Goal: Task Accomplishment & Management: Manage account settings

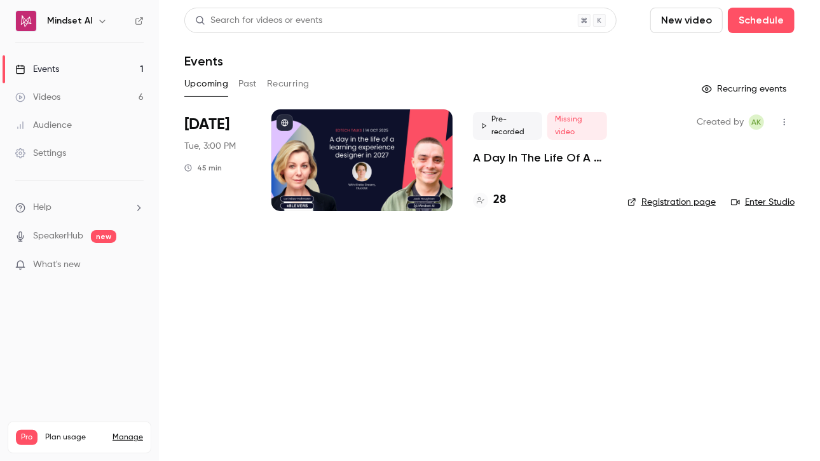
click at [506, 159] on p "A Day In The Life Of A Learning Experience Designer In [DATE] | EdTech Talks EP2" at bounding box center [540, 157] width 134 height 15
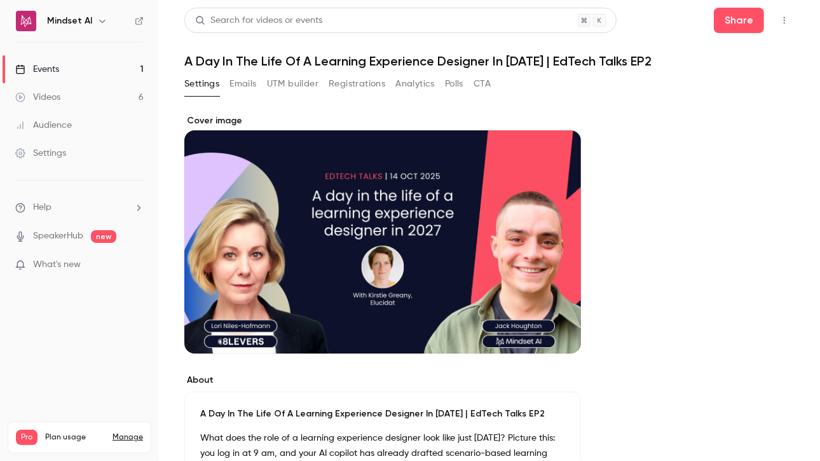
click at [348, 88] on button "Registrations" at bounding box center [357, 84] width 57 height 20
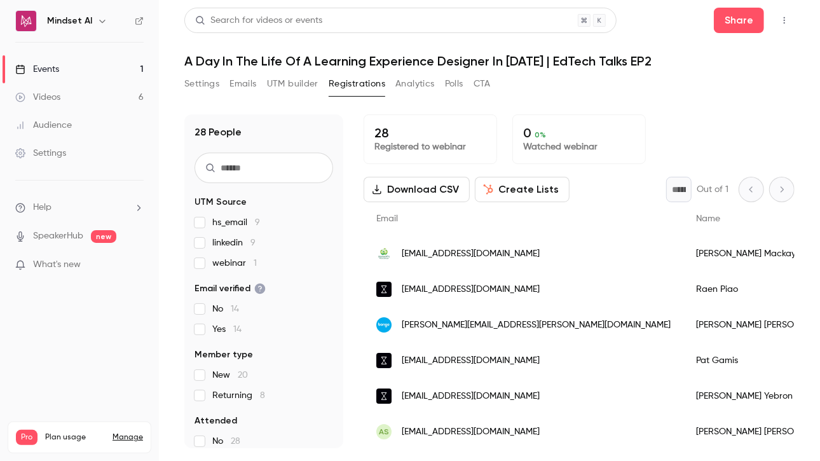
click at [220, 241] on span "linkedin 9" at bounding box center [233, 242] width 43 height 13
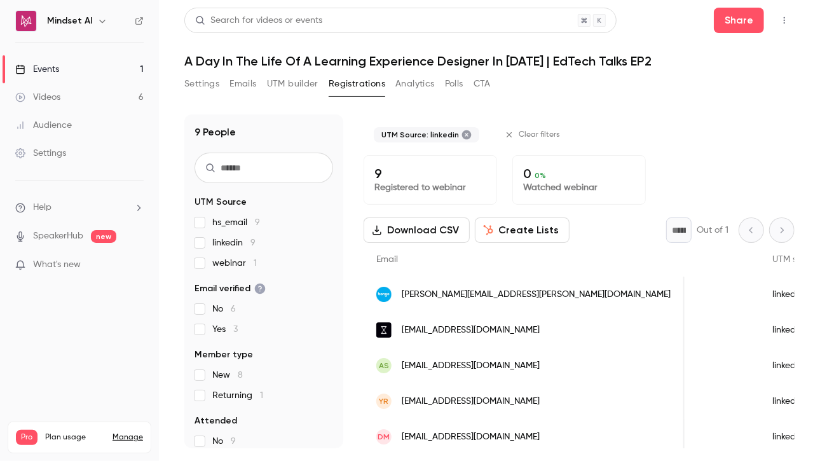
click at [193, 89] on button "Settings" at bounding box center [201, 84] width 35 height 20
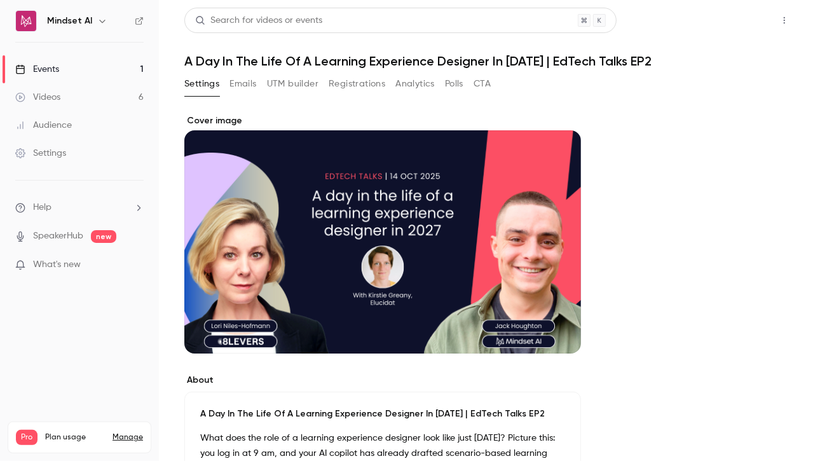
click at [726, 22] on button "Share" at bounding box center [739, 20] width 50 height 25
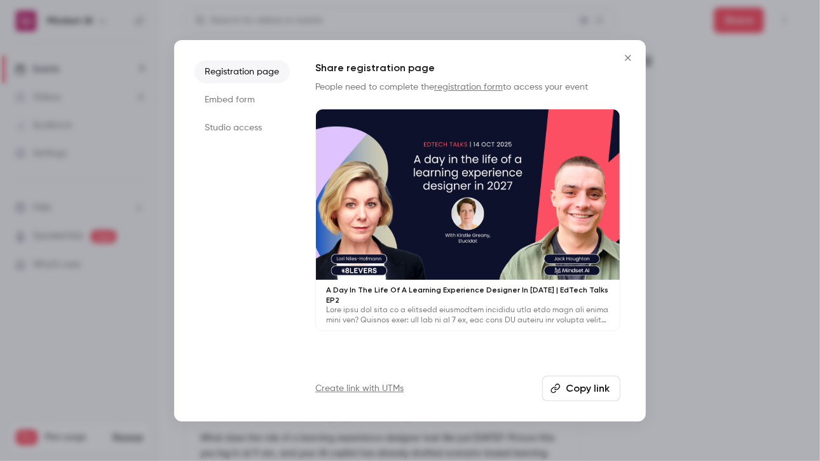
click at [583, 393] on button "Copy link" at bounding box center [581, 388] width 78 height 25
click at [583, 393] on button "Copied!" at bounding box center [583, 388] width 73 height 25
click at [137, 196] on div at bounding box center [410, 230] width 820 height 461
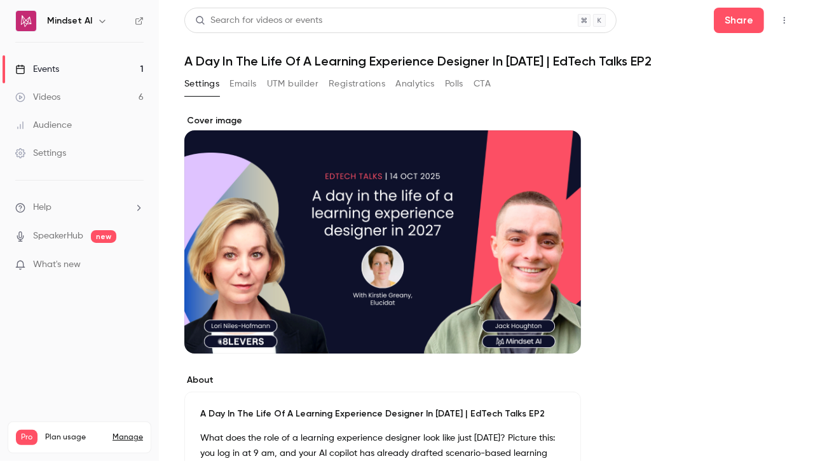
click at [204, 83] on button "Settings" at bounding box center [201, 84] width 35 height 20
click at [395, 90] on button "Analytics" at bounding box center [414, 84] width 39 height 20
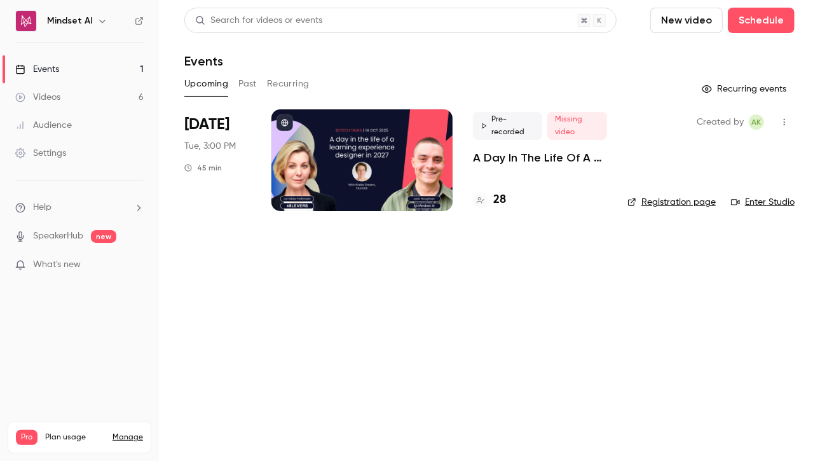
click at [68, 96] on link "Videos 6" at bounding box center [79, 97] width 159 height 28
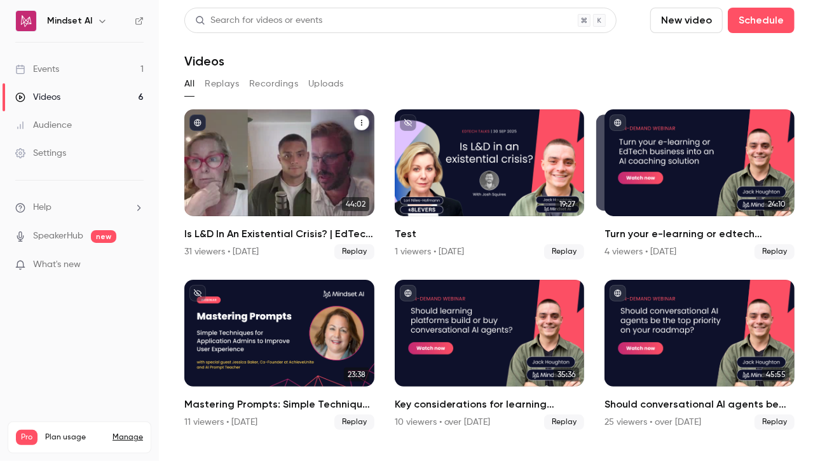
click at [272, 146] on div "Is L&D In An Existential Crisis? | EdTech Talks EP1" at bounding box center [279, 162] width 190 height 107
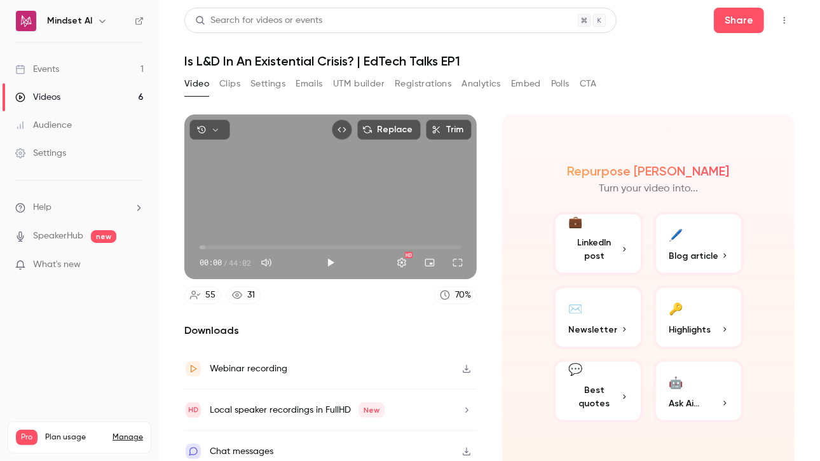
click at [428, 89] on button "Registrations" at bounding box center [423, 84] width 57 height 20
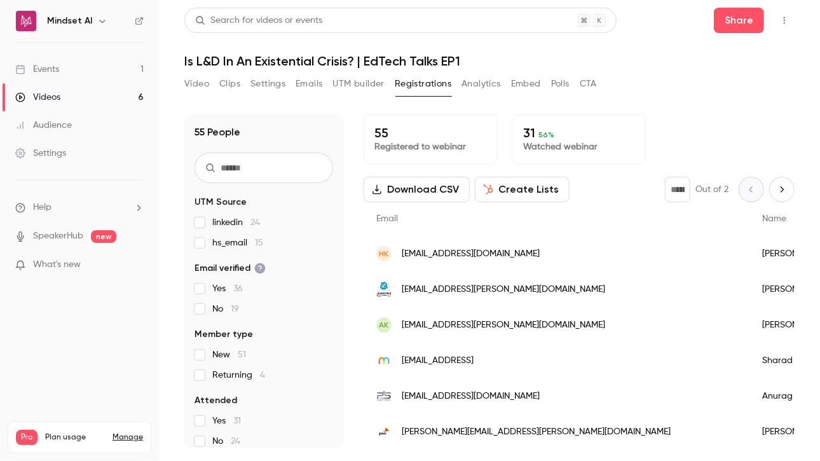
click at [252, 166] on input "text" at bounding box center [263, 168] width 139 height 31
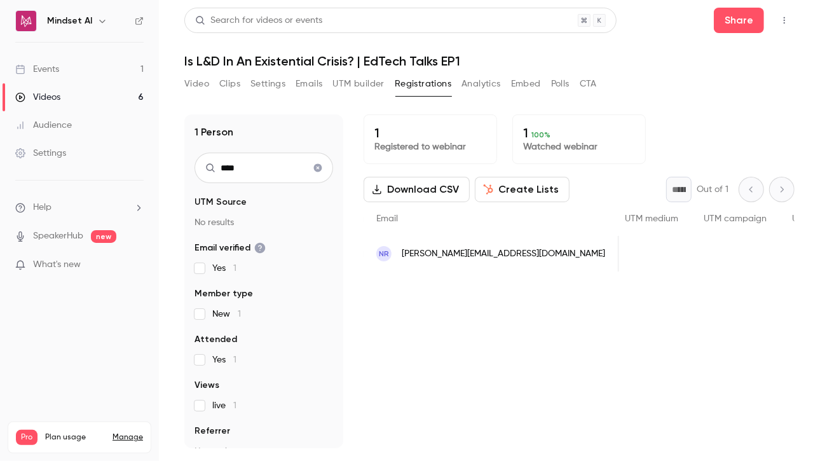
scroll to position [0, 662]
type input "****"
